Goal: Information Seeking & Learning: Learn about a topic

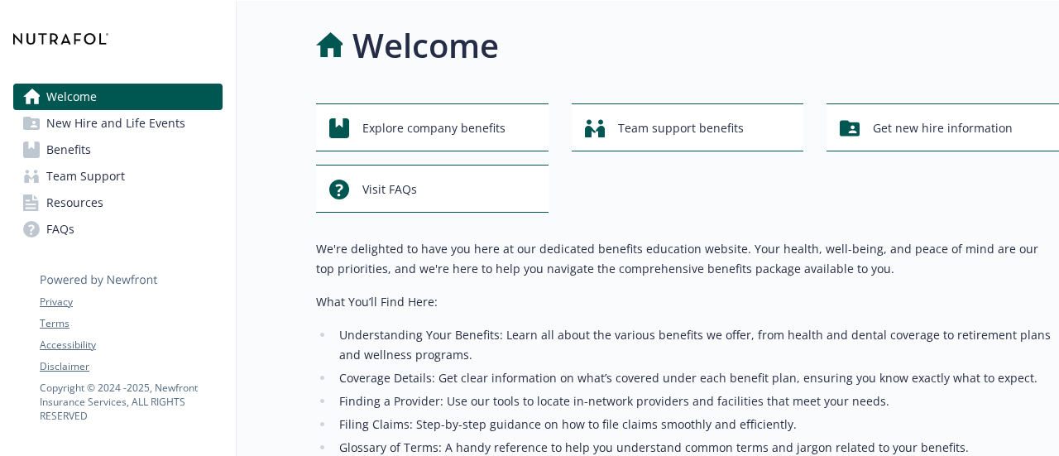
click at [98, 127] on span "New Hire and Life Events" at bounding box center [115, 123] width 139 height 26
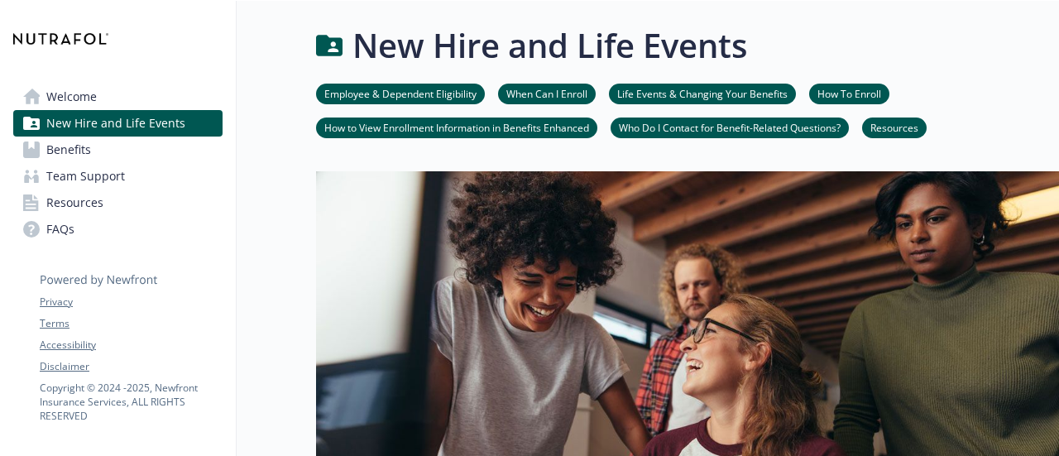
click at [66, 158] on span "Benefits" at bounding box center [68, 149] width 45 height 26
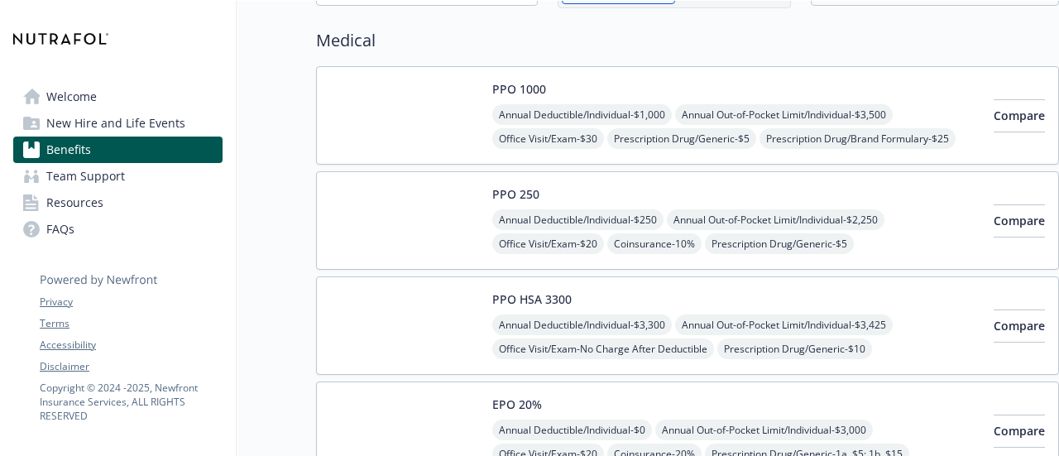
scroll to position [121, 0]
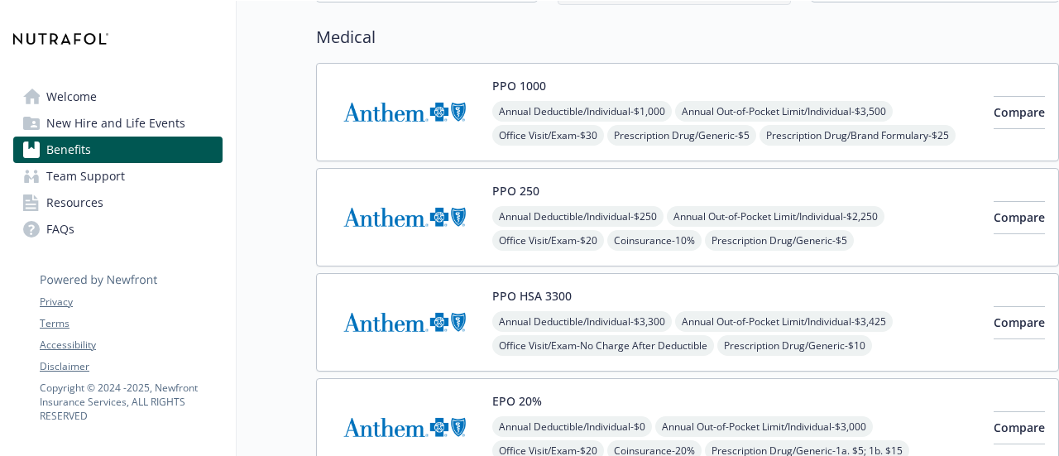
click at [410, 109] on img at bounding box center [404, 112] width 149 height 70
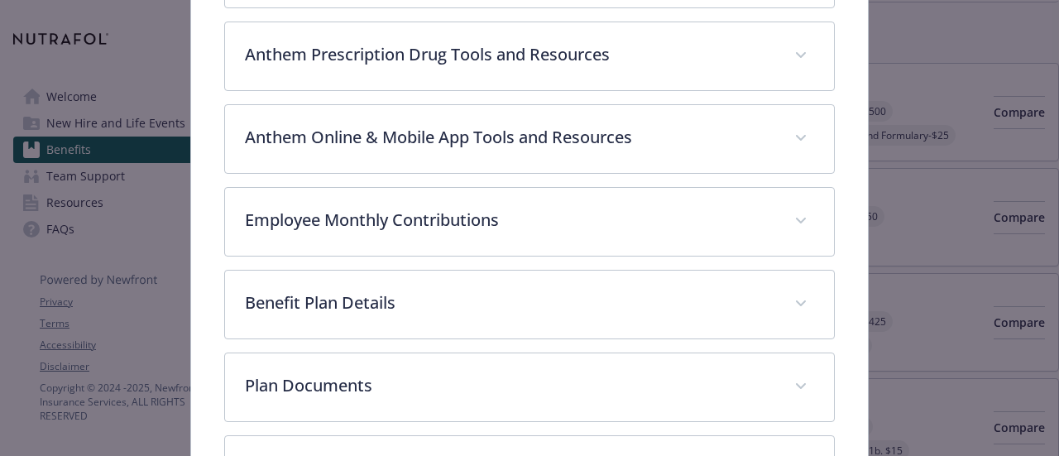
scroll to position [667, 0]
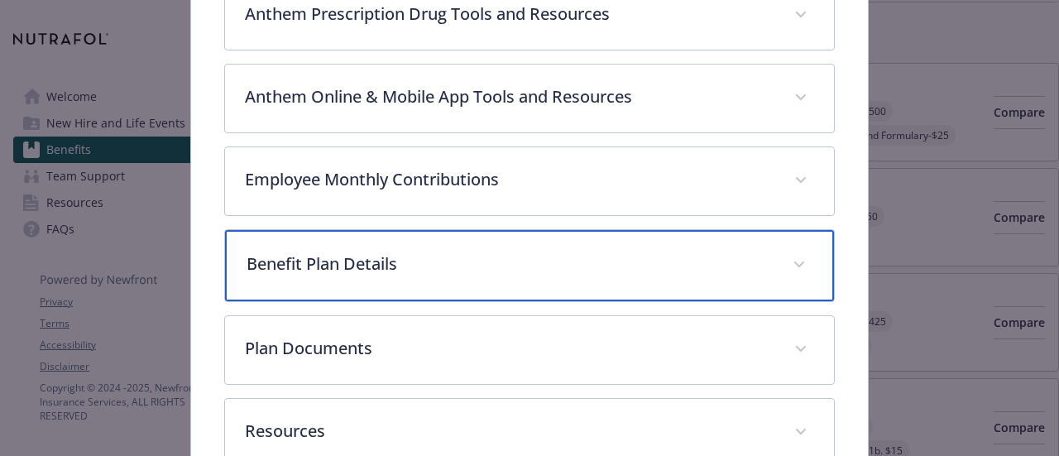
click at [415, 241] on div "Benefit Plan Details" at bounding box center [529, 265] width 608 height 71
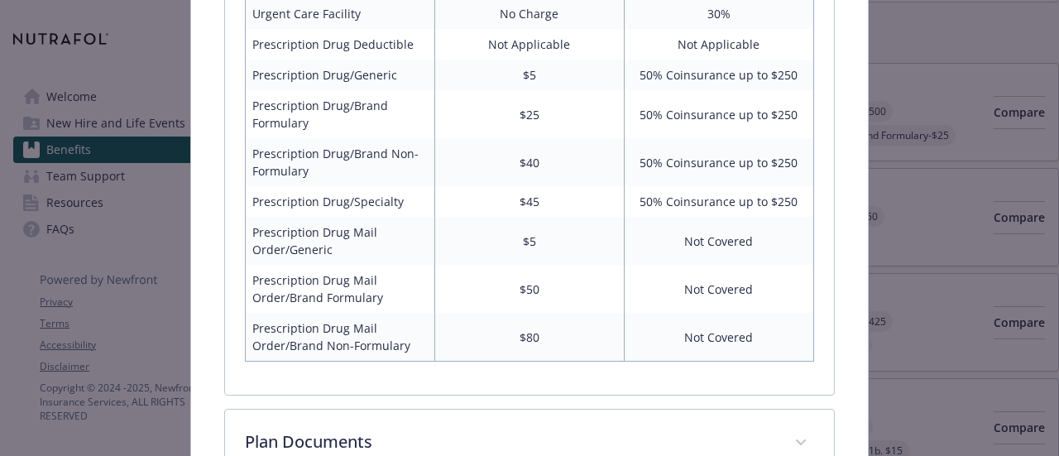
scroll to position [1468, 0]
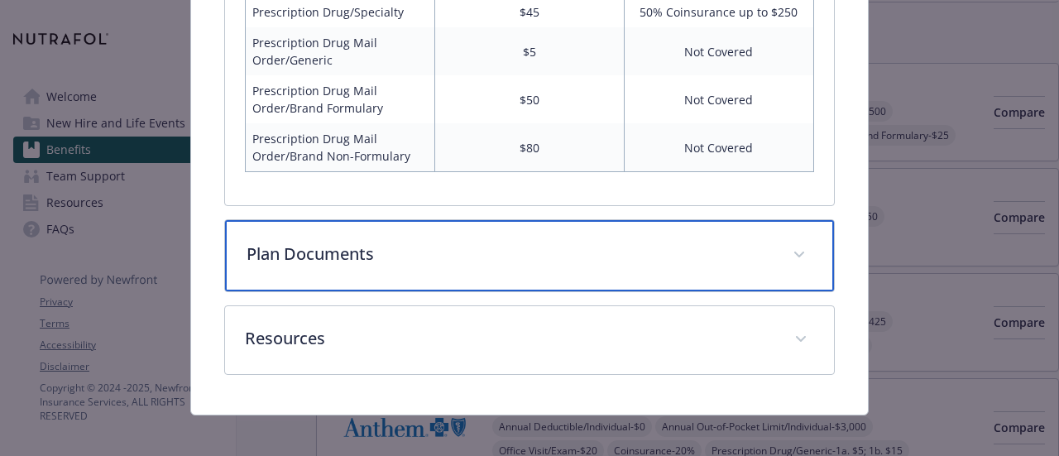
click at [288, 222] on div "Plan Documents" at bounding box center [529, 255] width 608 height 71
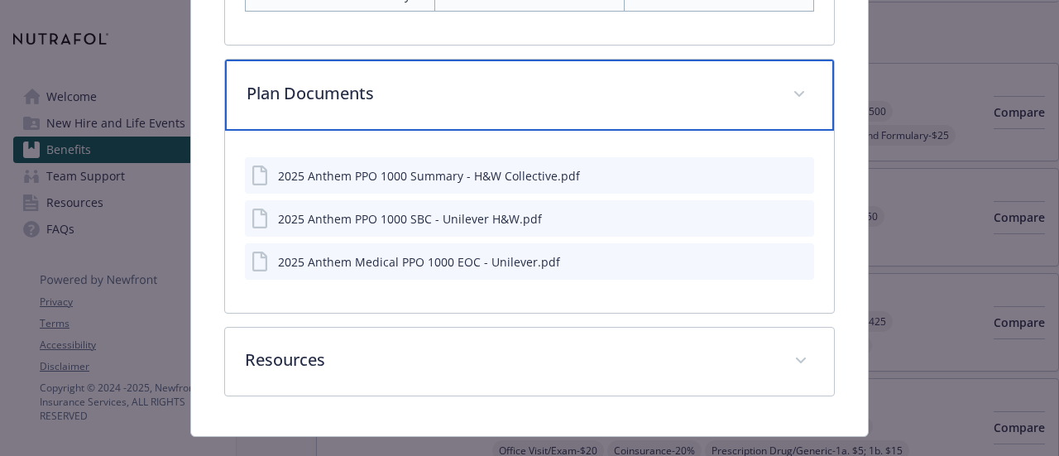
scroll to position [1844, 0]
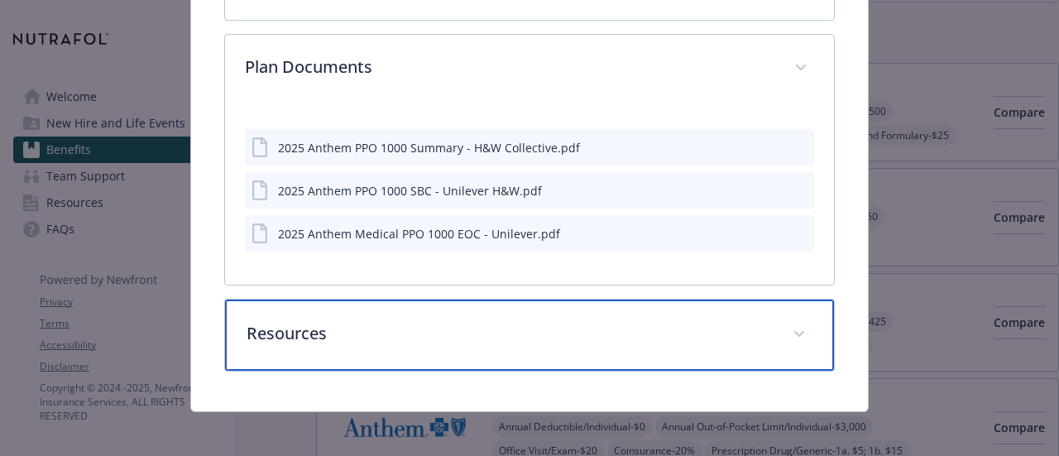
click at [266, 343] on div "Resources" at bounding box center [529, 334] width 608 height 71
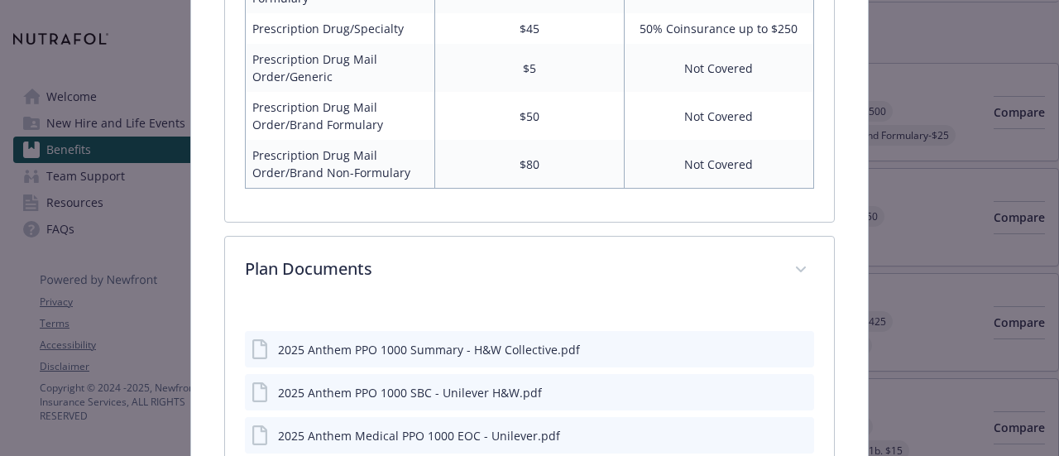
scroll to position [1744, 0]
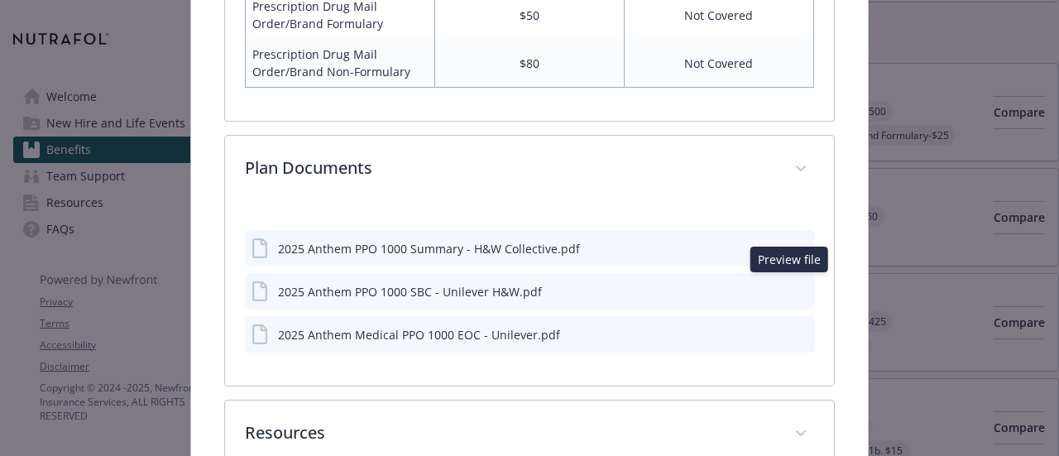
click at [791, 285] on icon "preview file" at bounding box center [798, 291] width 15 height 12
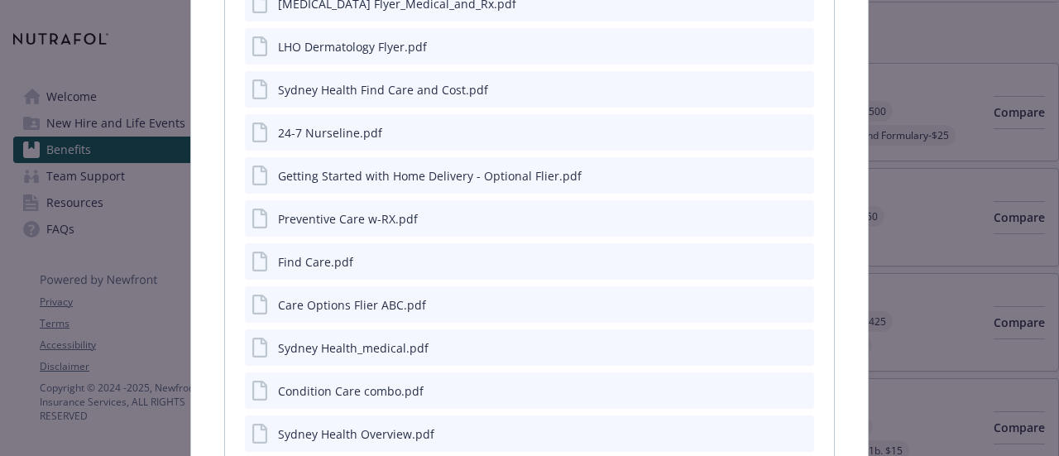
scroll to position [2255, 0]
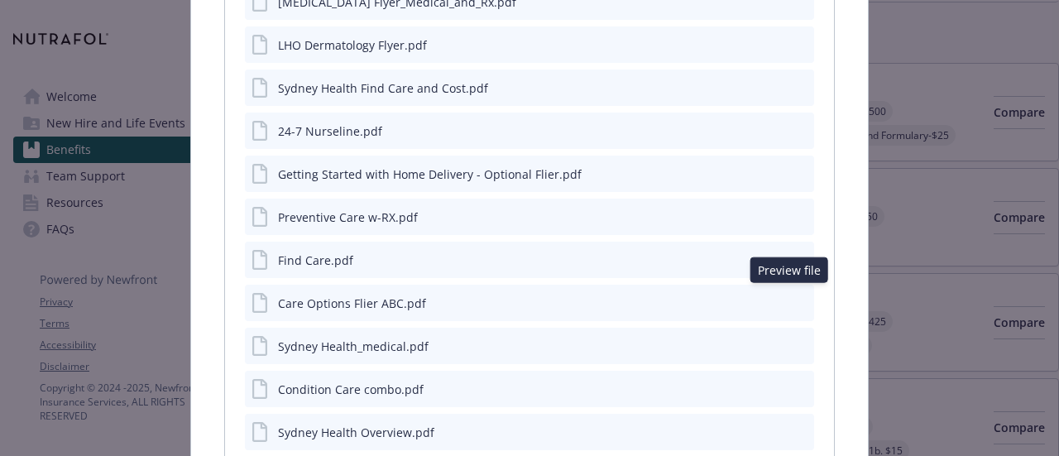
click at [791, 296] on icon "preview file" at bounding box center [798, 302] width 15 height 12
